Goal: Check status

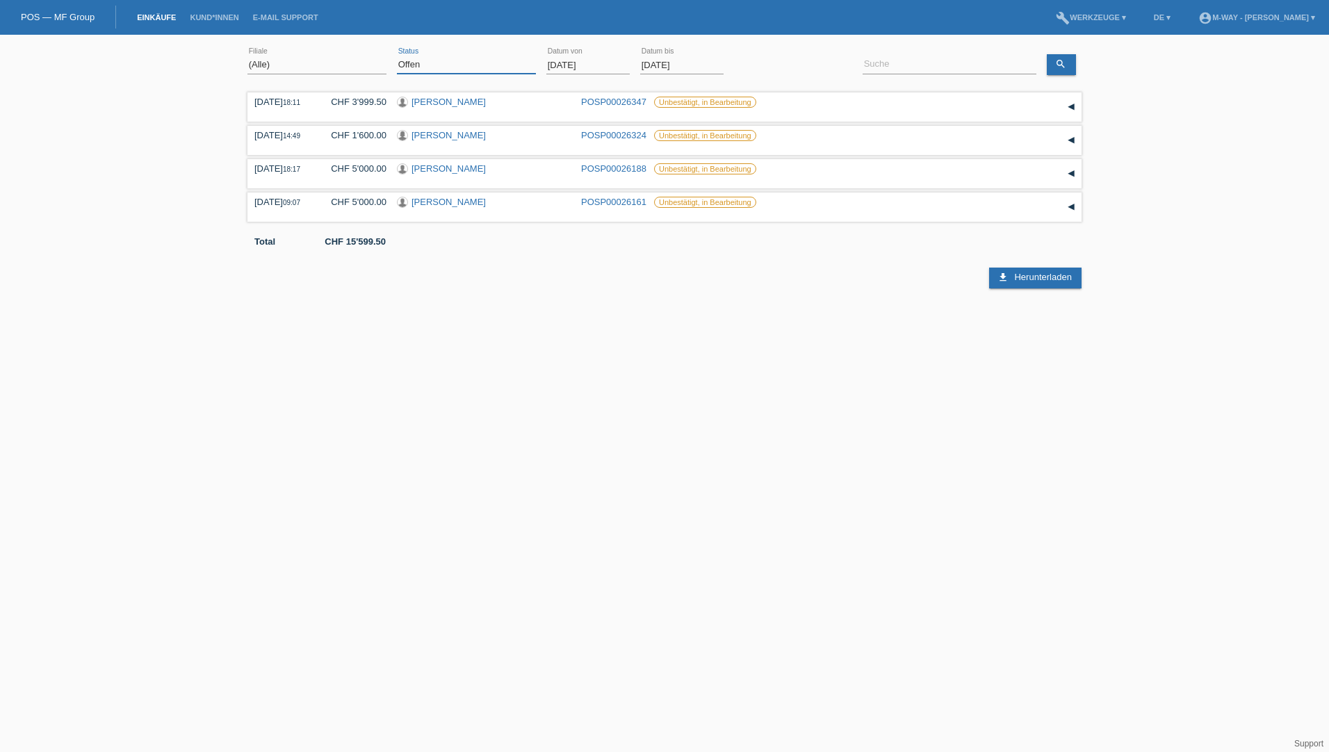
click at [421, 61] on select "(Alle) Neu Offen Zurückgewiesen Zurückgetreten / Storniert Abgeschlossen" at bounding box center [466, 64] width 139 height 17
select select "ALL"
click at [397, 56] on select "(Alle) Neu Offen Zurückgewiesen Zurückgetreten / Storniert Abgeschlossen" at bounding box center [466, 64] width 139 height 17
click at [578, 63] on input "[DATE]" at bounding box center [587, 64] width 83 height 17
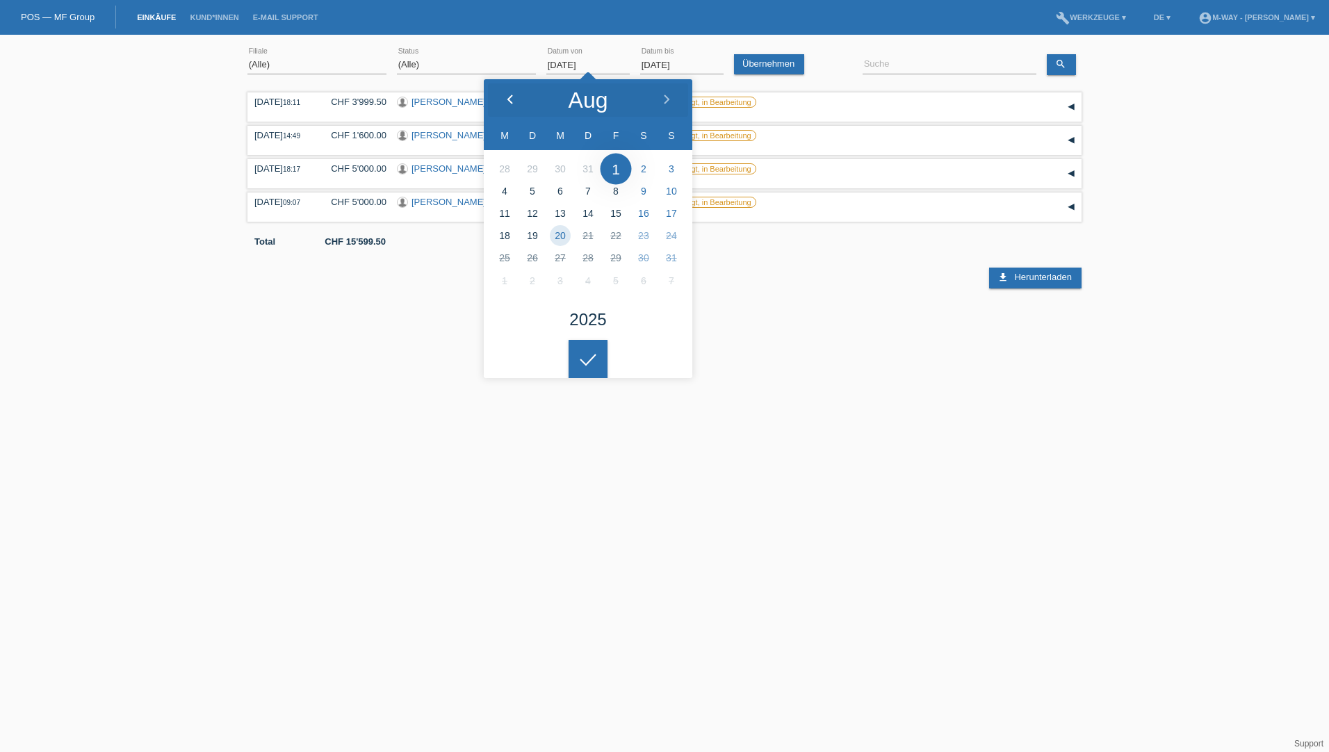
click at [521, 95] on div at bounding box center [510, 100] width 52 height 42
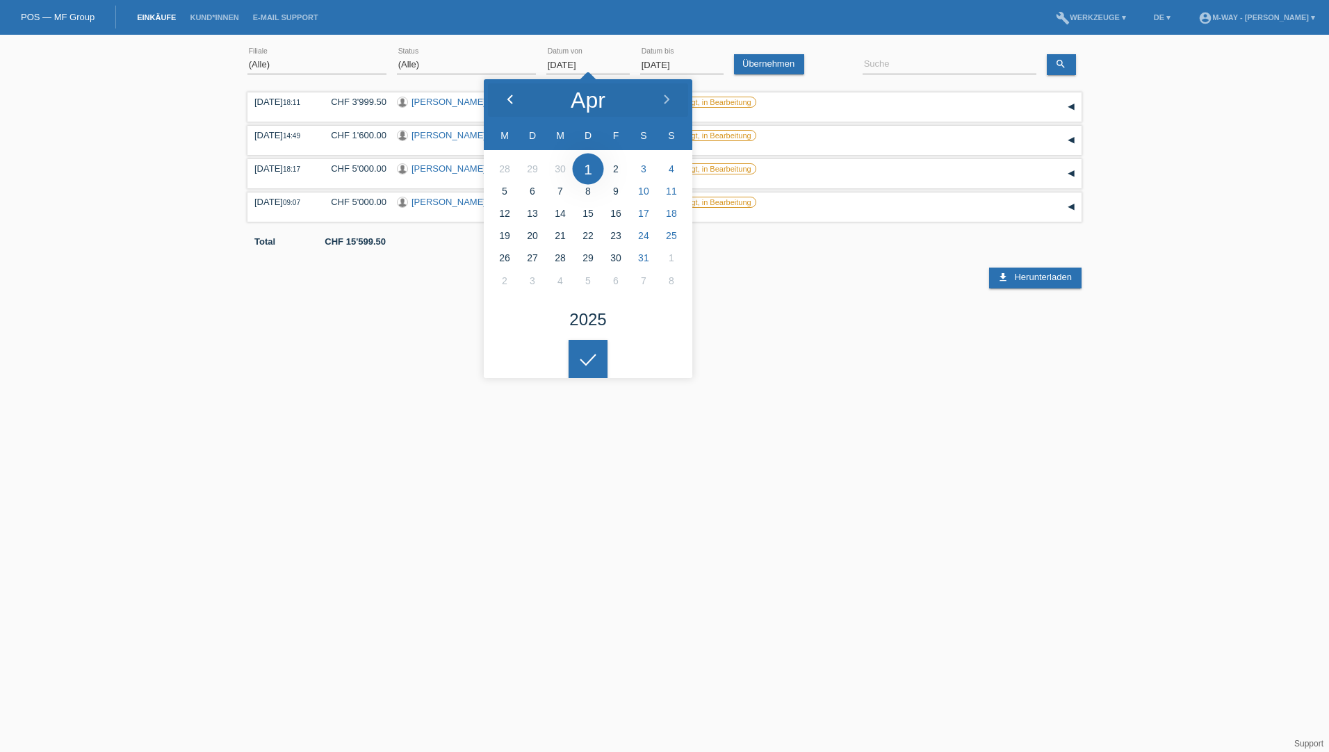
type input "[DATE]"
click at [886, 67] on input at bounding box center [950, 64] width 174 height 17
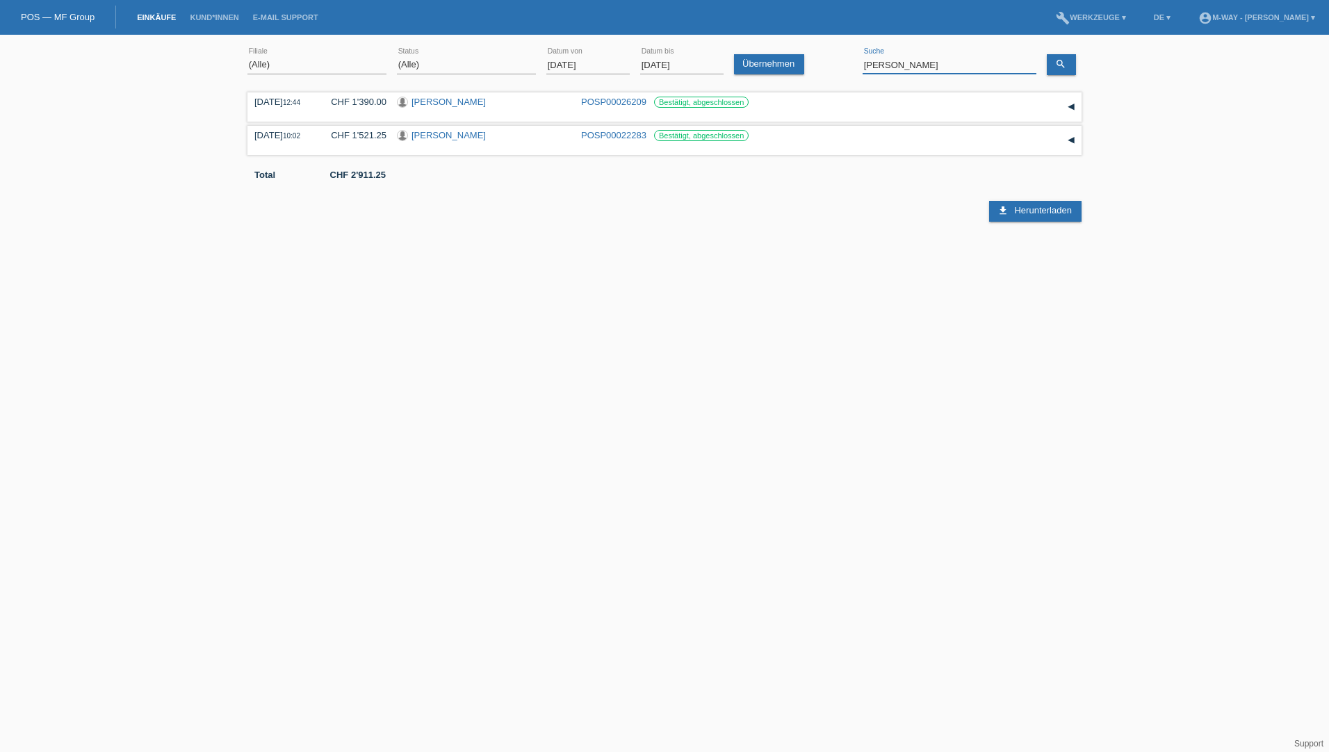
drag, startPoint x: 909, startPoint y: 66, endPoint x: 817, endPoint y: 64, distance: 92.5
click at [817, 64] on div "(Alle) [PERSON_NAME] Passion Vélo SàRL [GEOGRAPHIC_DATA] [GEOGRAPHIC_DATA] [GEO…" at bounding box center [664, 65] width 834 height 47
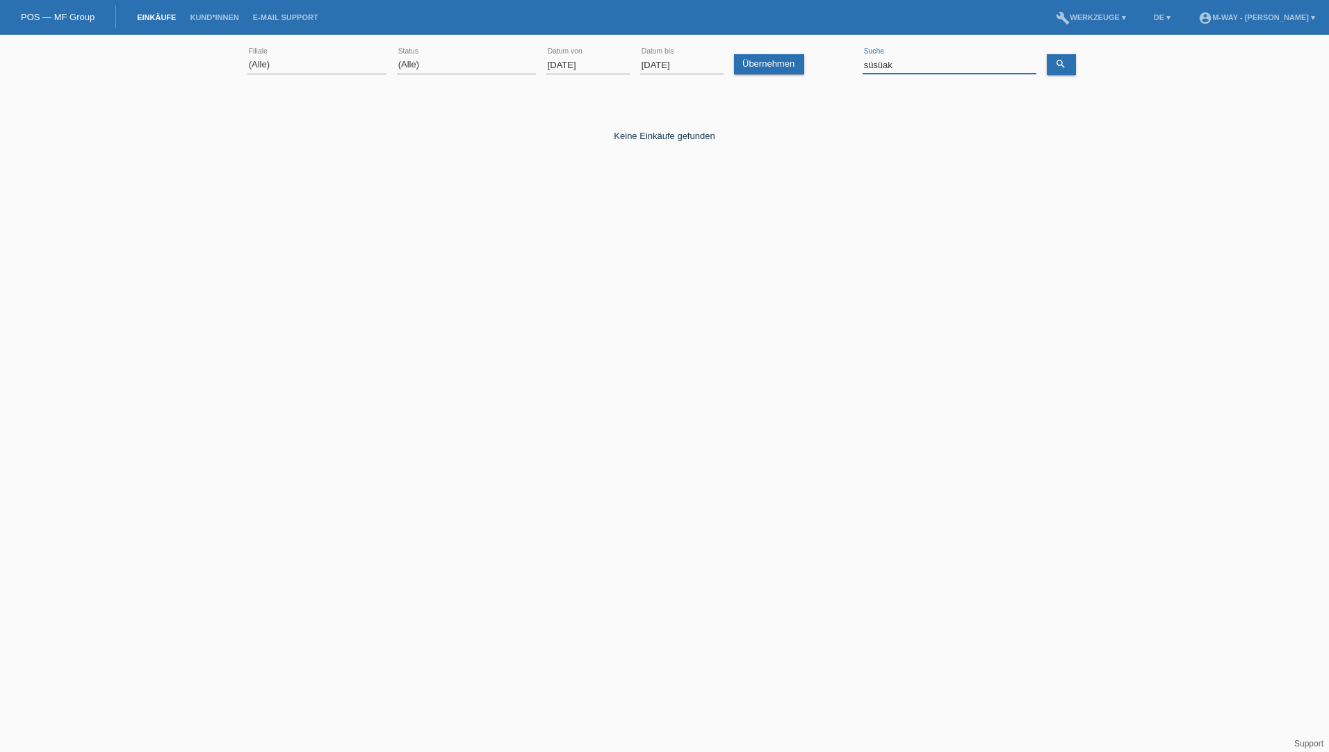
click at [879, 67] on input "süsüak" at bounding box center [950, 64] width 174 height 17
type input "südüak"
